Goal: Task Accomplishment & Management: Complete application form

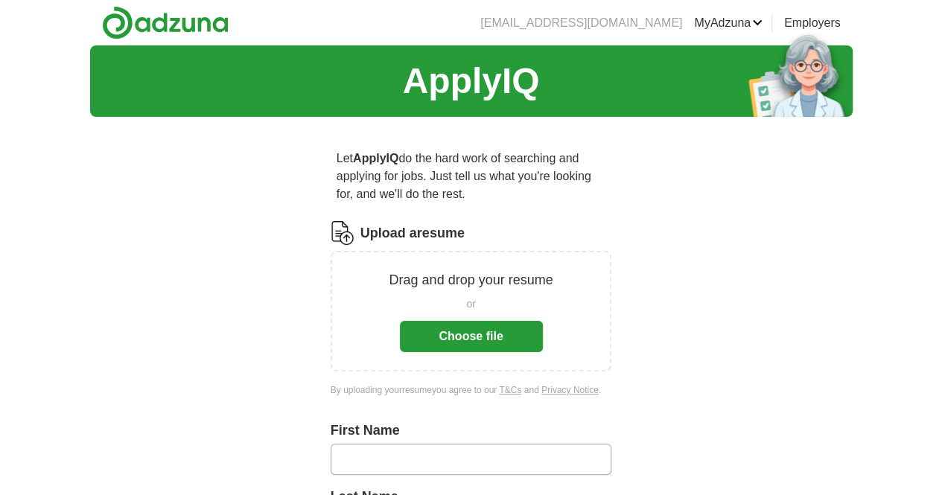
click at [436, 321] on button "Choose file" at bounding box center [471, 336] width 143 height 31
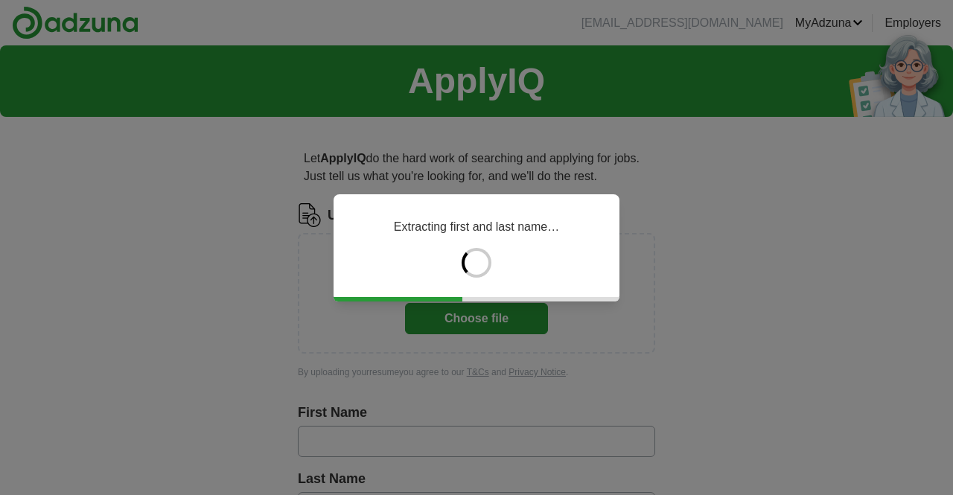
click at [927, 212] on div "Extracting first and last name…" at bounding box center [476, 247] width 953 height 495
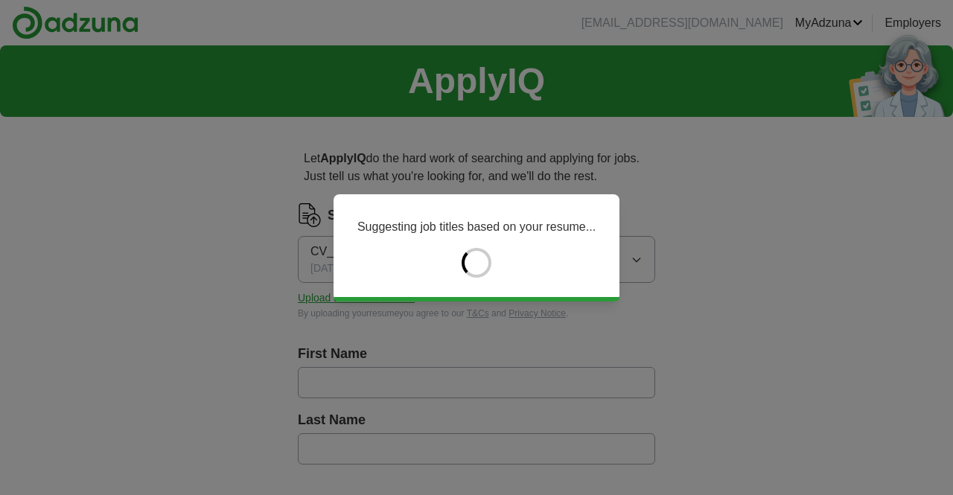
type input "********"
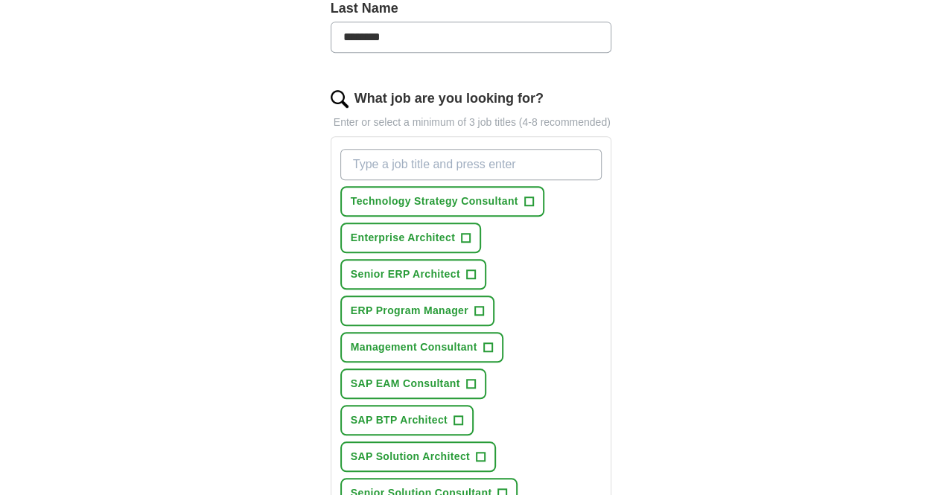
scroll to position [436, 0]
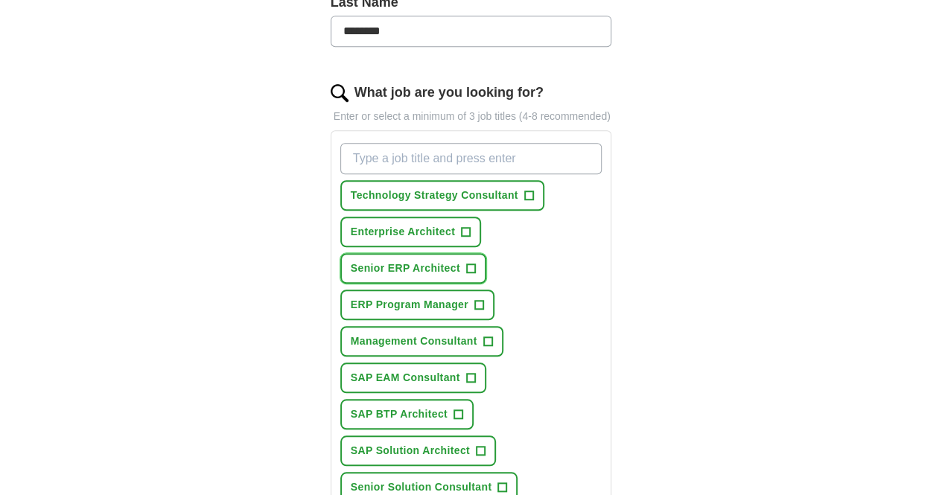
click at [475, 263] on span "+" at bounding box center [470, 269] width 9 height 12
click at [476, 445] on span "+" at bounding box center [480, 451] width 9 height 12
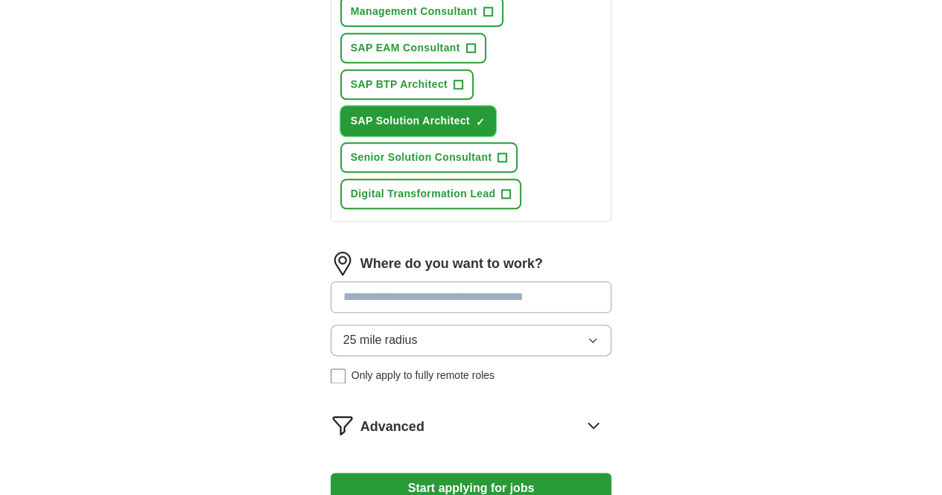
scroll to position [767, 0]
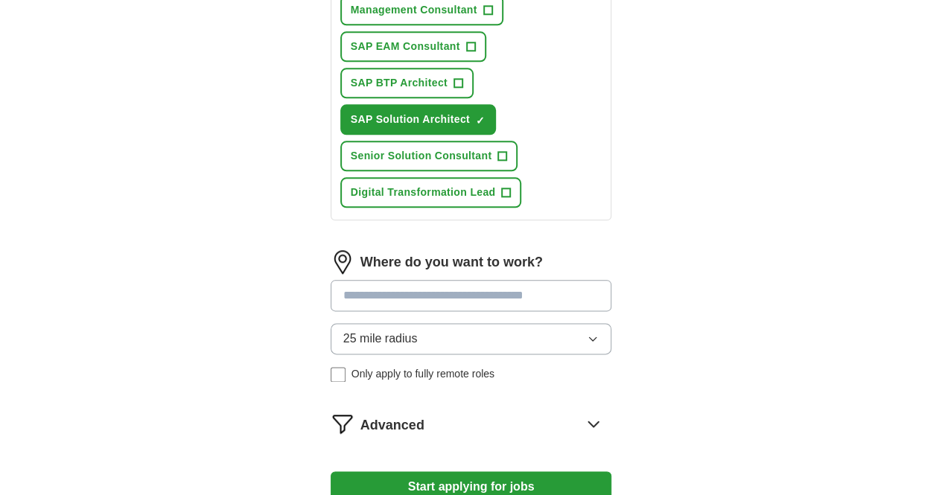
click at [474, 471] on button "Start applying for jobs" at bounding box center [471, 486] width 281 height 31
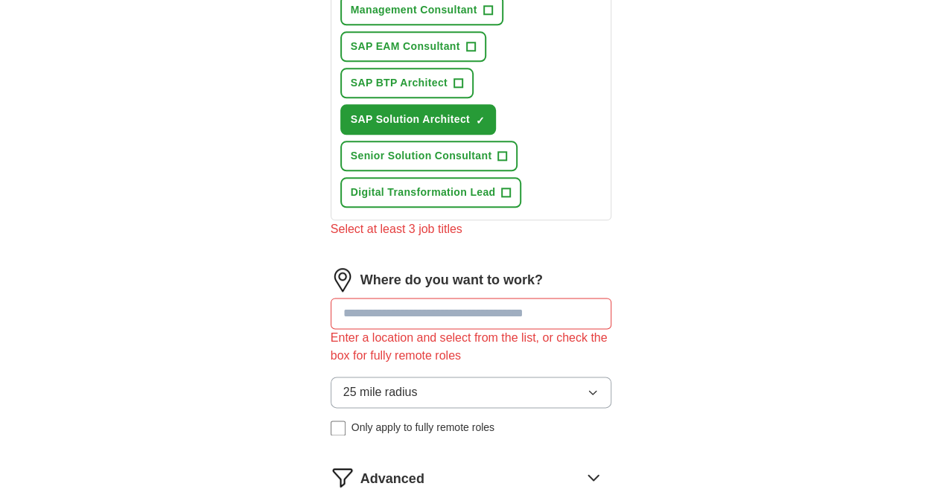
click at [433, 298] on input at bounding box center [471, 313] width 281 height 31
click at [351, 420] on span "Only apply to fully remote roles" at bounding box center [422, 428] width 143 height 16
click at [359, 298] on input at bounding box center [471, 313] width 281 height 31
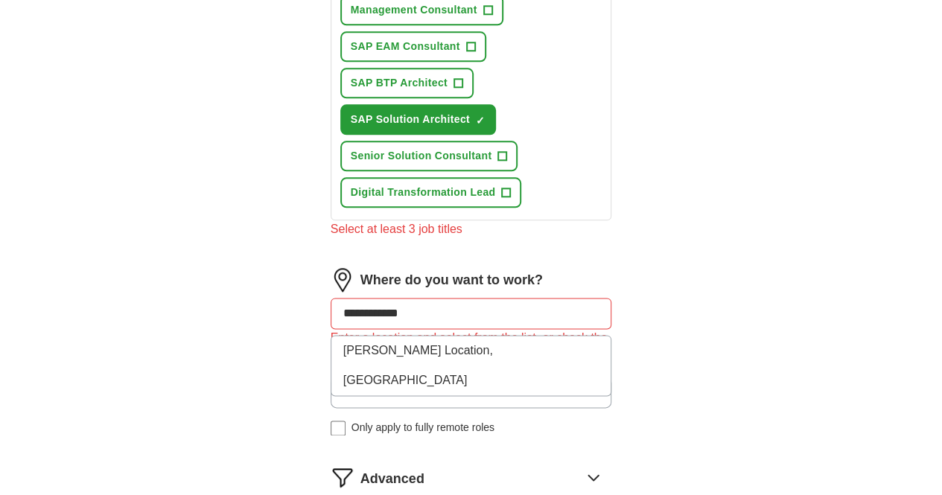
click at [662, 253] on div "**********" at bounding box center [471, 30] width 381 height 1337
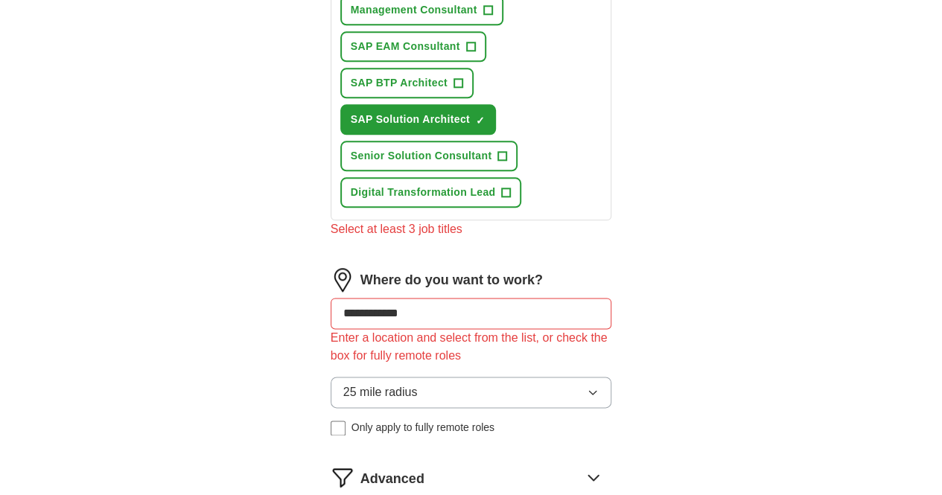
click at [599, 386] on icon "button" at bounding box center [593, 392] width 12 height 12
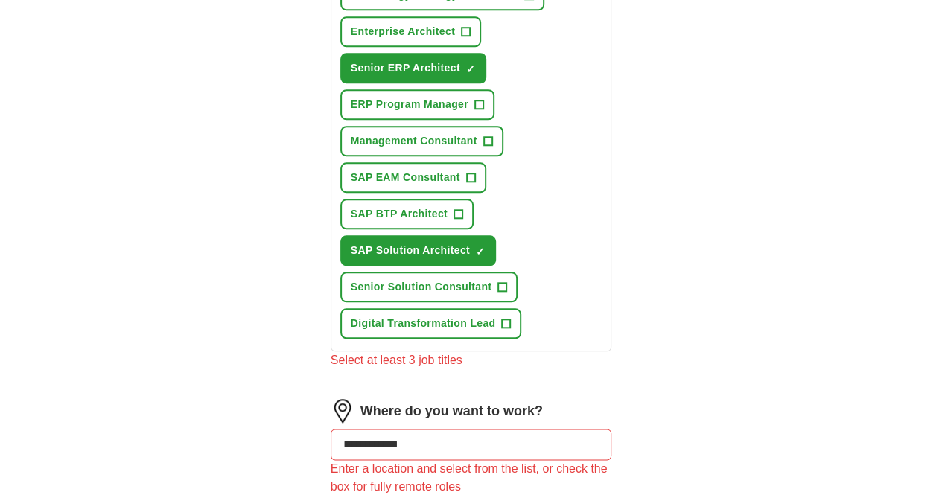
scroll to position [643, 0]
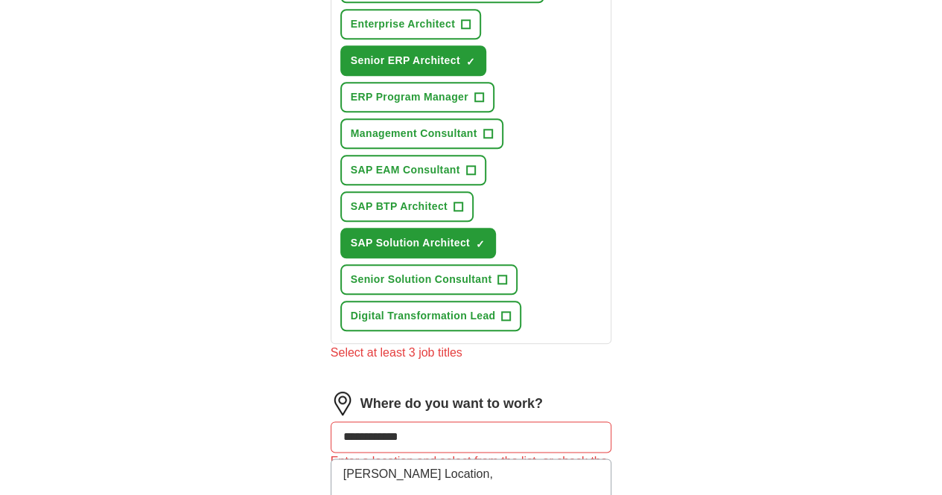
click at [456, 421] on input "**********" at bounding box center [471, 436] width 281 height 31
type input "*"
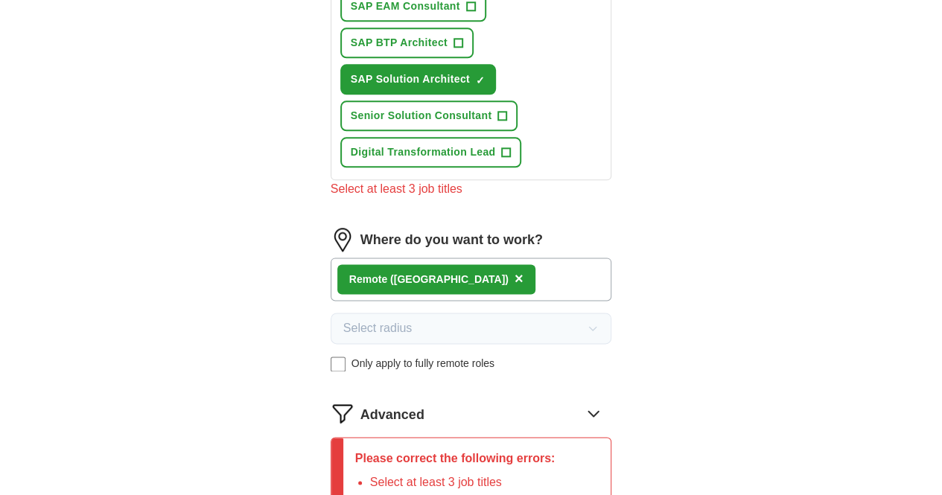
scroll to position [850, 0]
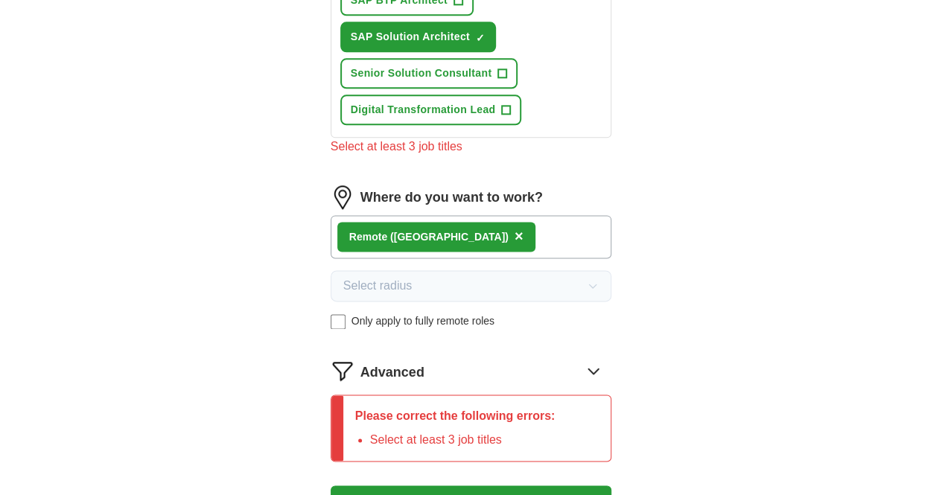
click at [497, 485] on button "Start applying for jobs" at bounding box center [471, 500] width 281 height 31
click at [493, 485] on button "Start applying for jobs" at bounding box center [471, 500] width 281 height 31
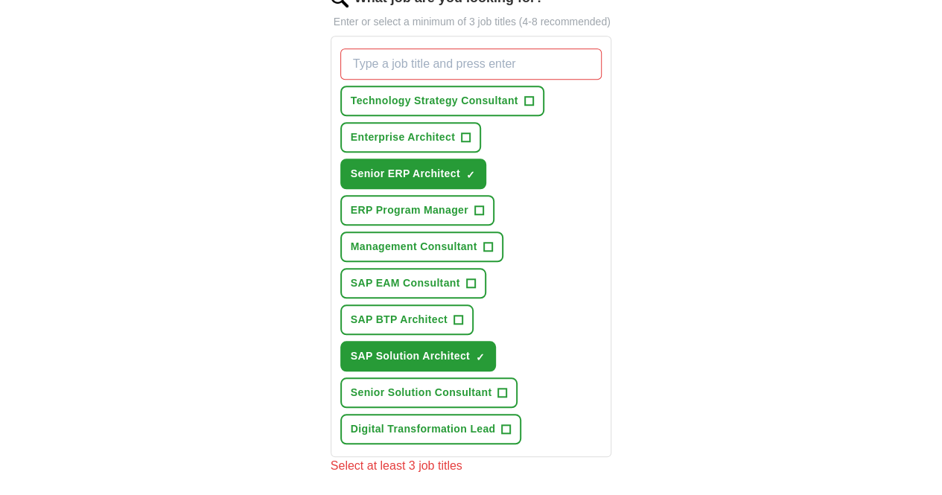
scroll to position [529, 0]
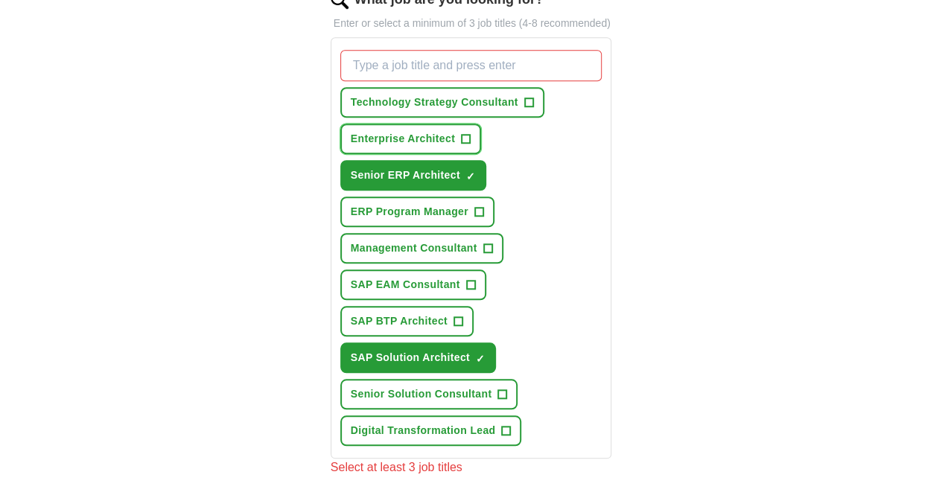
click at [435, 124] on button "Enterprise Architect +" at bounding box center [410, 139] width 141 height 31
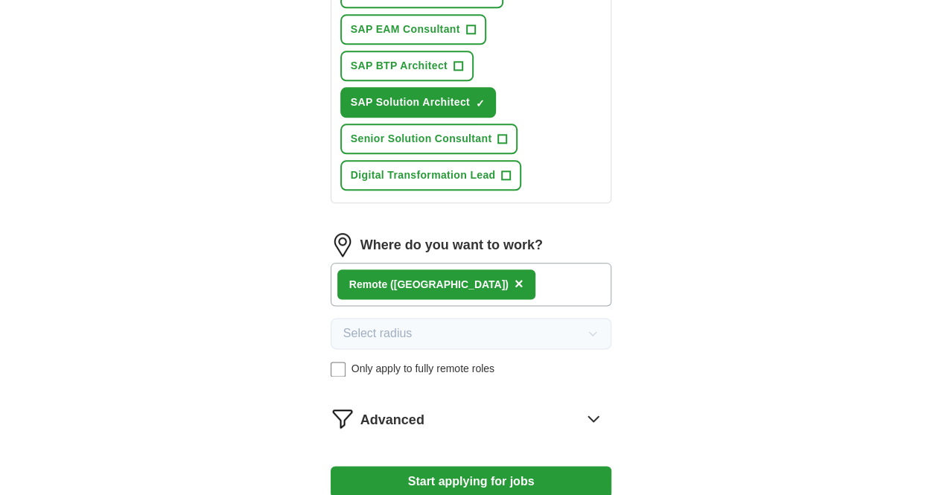
scroll to position [845, 0]
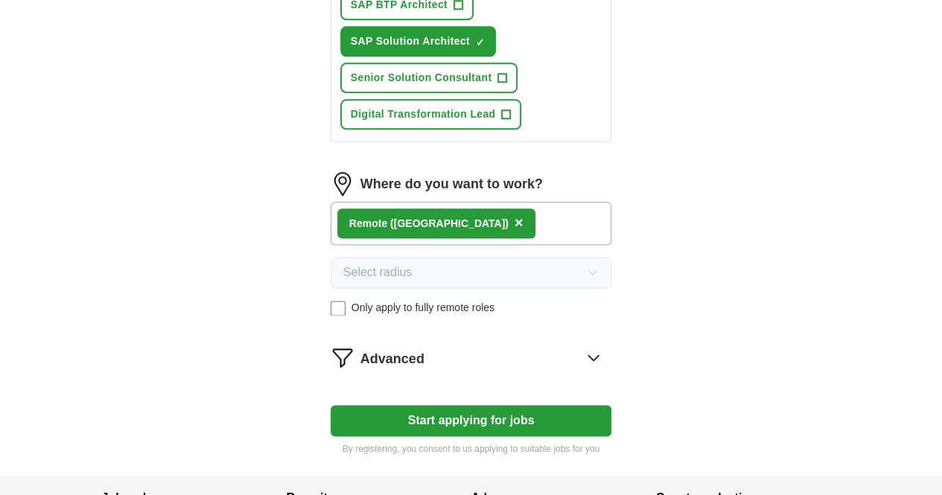
click at [509, 405] on button "Start applying for jobs" at bounding box center [471, 420] width 281 height 31
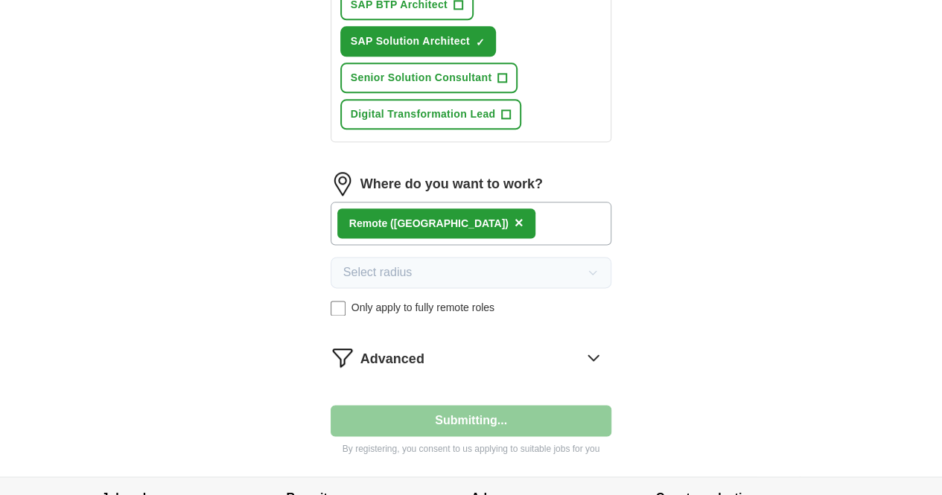
select select "**"
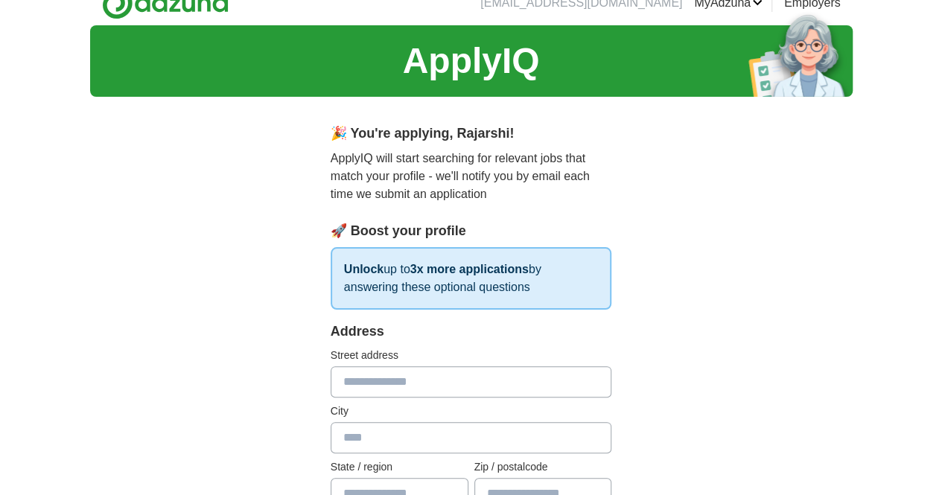
scroll to position [19, 0]
